Goal: Information Seeking & Learning: Find specific fact

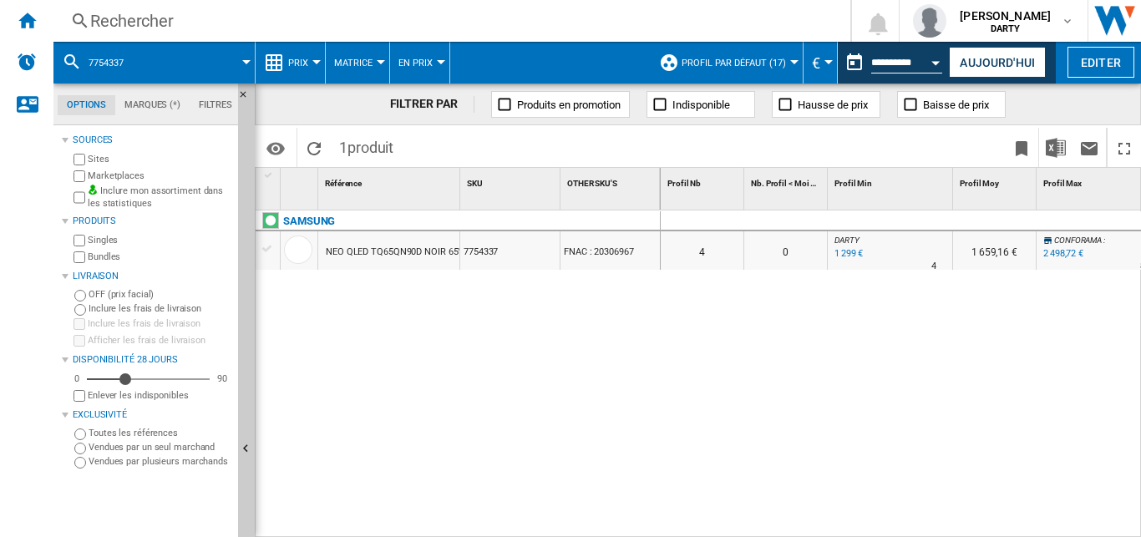
click at [134, 22] on div "Rechercher" at bounding box center [448, 20] width 717 height 23
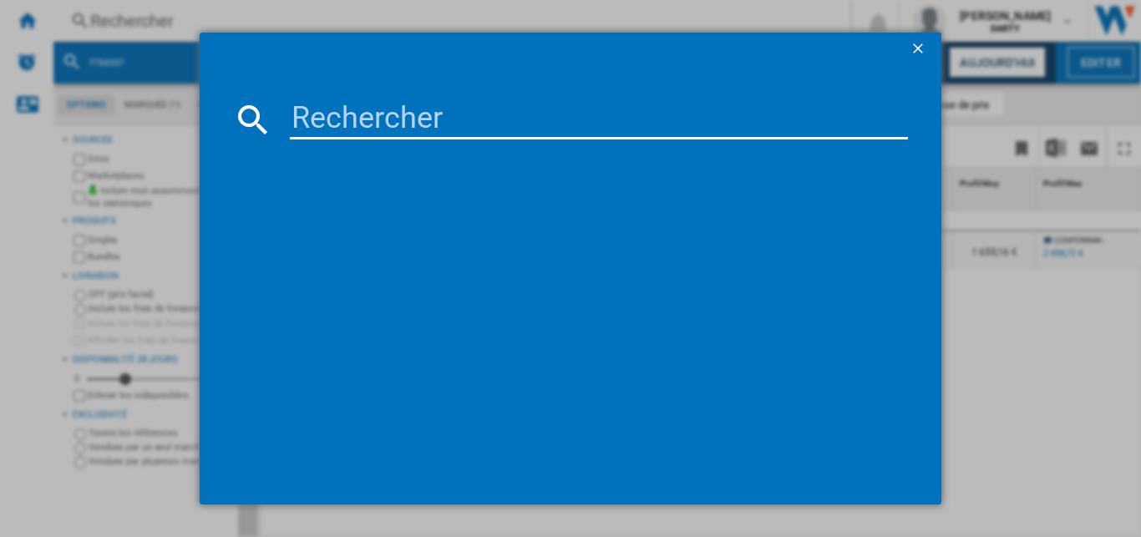
click at [353, 120] on input at bounding box center [599, 119] width 618 height 40
paste input "7741596"
type input "7741596"
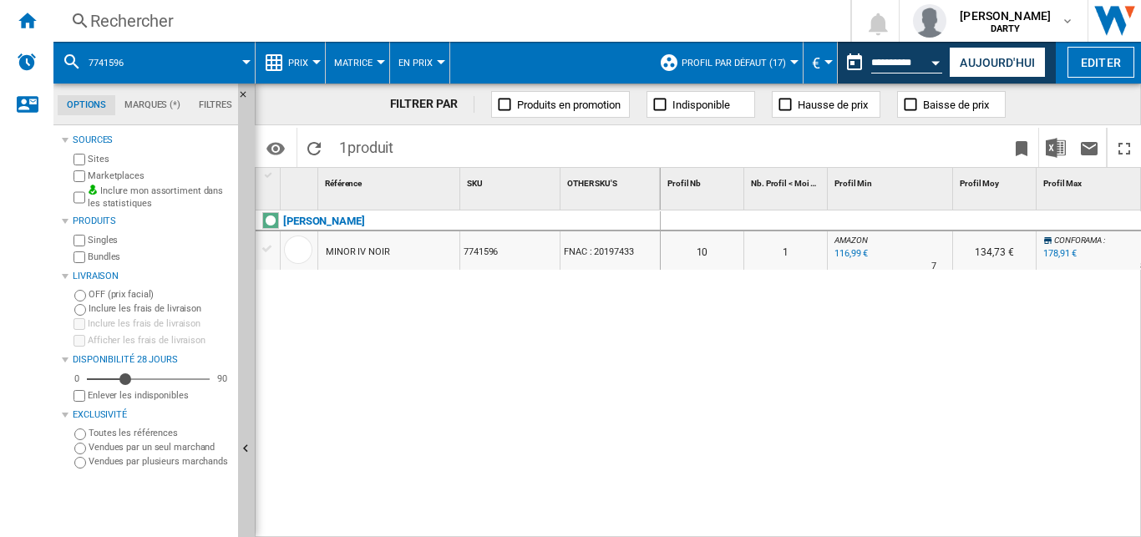
click at [140, 19] on div "Rechercher" at bounding box center [448, 20] width 717 height 23
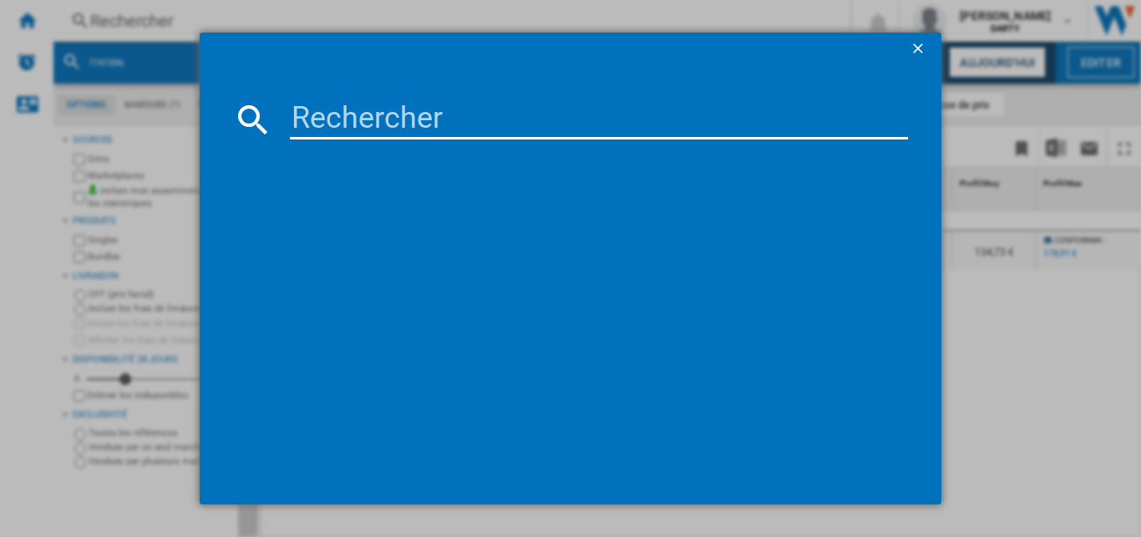
click at [352, 123] on input at bounding box center [599, 119] width 618 height 40
type input "7741596"
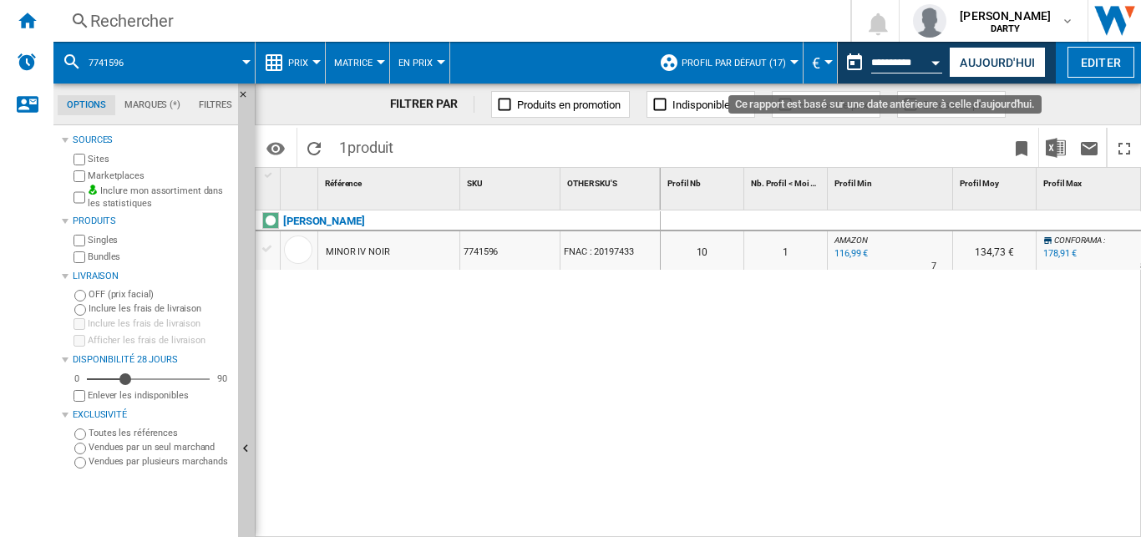
click at [934, 66] on button "Open calendar" at bounding box center [937, 60] width 30 height 30
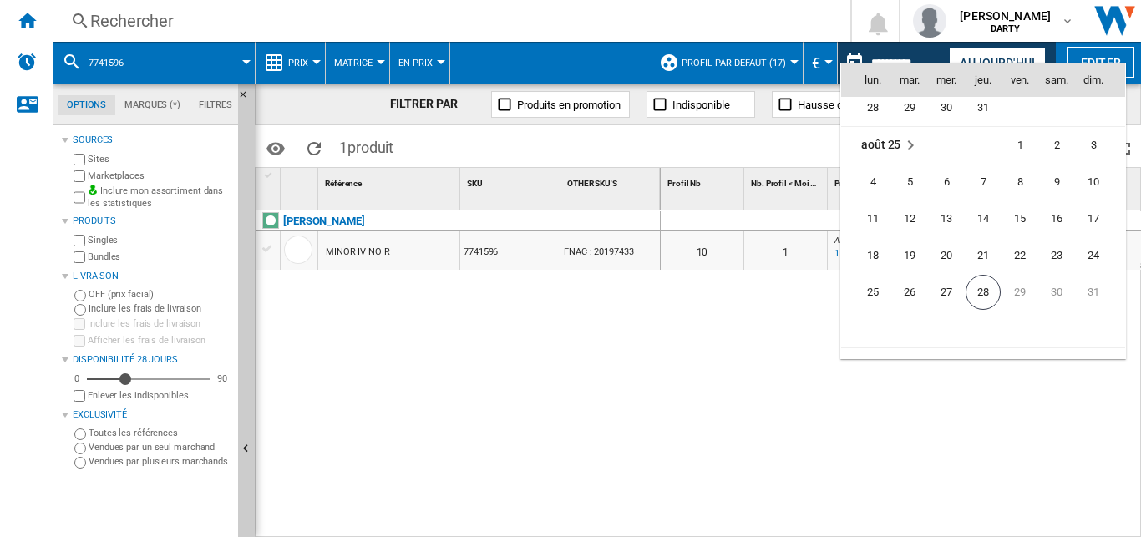
scroll to position [7973, 0]
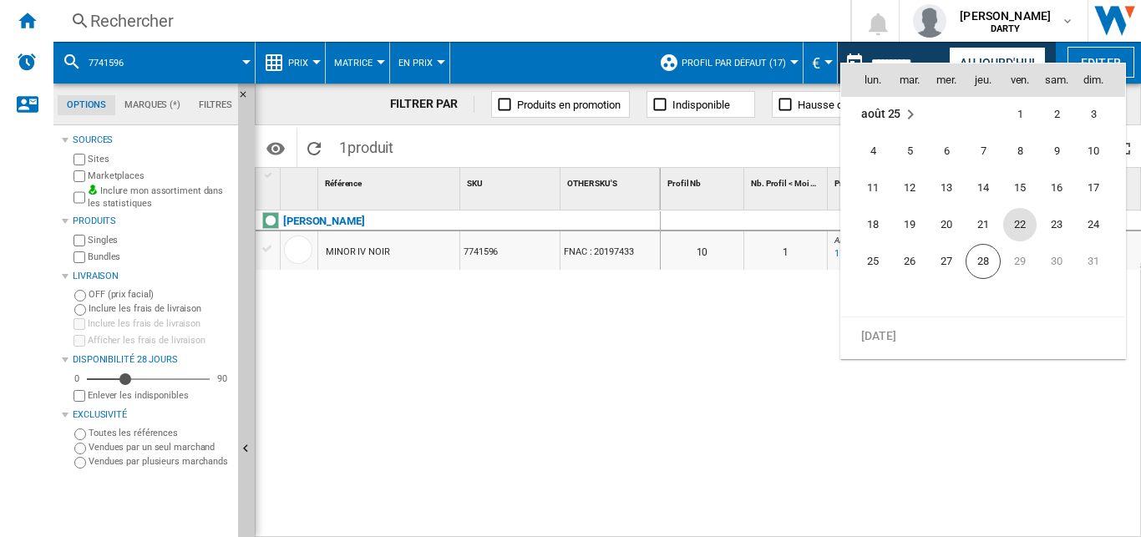
click at [1012, 229] on span "22" at bounding box center [1019, 224] width 33 height 33
type input "**********"
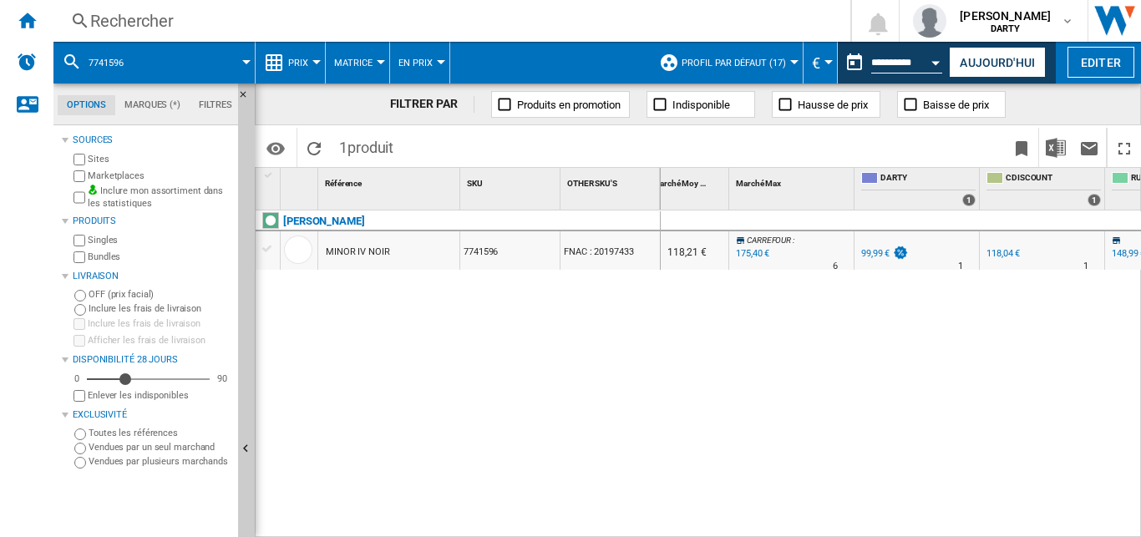
scroll to position [0, 860]
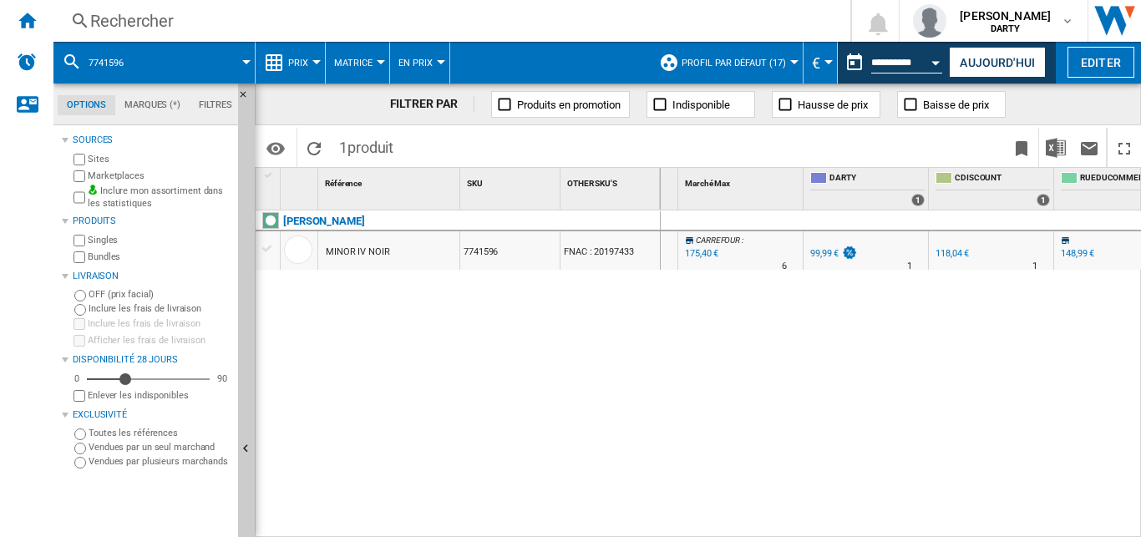
drag, startPoint x: 61, startPoint y: 43, endPoint x: 847, endPoint y: 115, distance: 789.5
click at [847, 109] on div "7741596 Prix Prix Matrice des prix Classement des prix Analyses Base 100 Référe…" at bounding box center [597, 289] width 1088 height 495
click at [872, 293] on div "0 0 0 0 11 2 [DOMAIN_NAME] : 0.0 % 99,95 € % N/A 4 [DOMAIN_NAME] : 118,21 € [GE…" at bounding box center [901, 375] width 481 height 328
